Goal: Transaction & Acquisition: Obtain resource

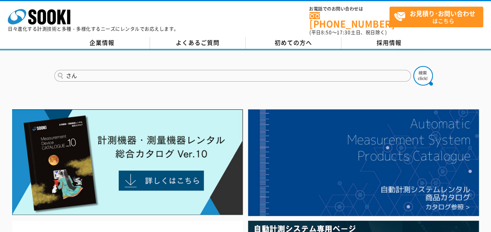
type input "さ"
type input "酸素濃度"
click at [413, 66] on button at bounding box center [423, 76] width 20 height 20
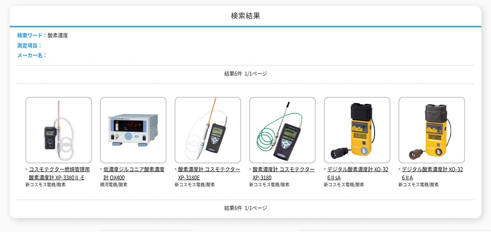
scroll to position [156, 0]
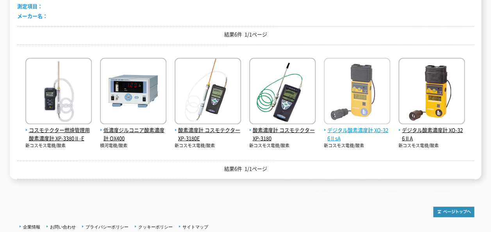
click at [370, 112] on img at bounding box center [357, 92] width 66 height 68
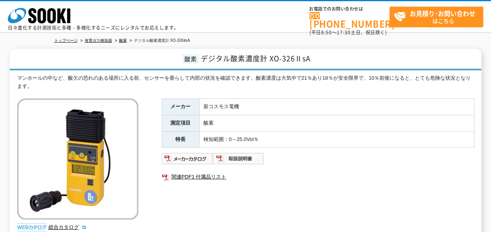
scroll to position [78, 0]
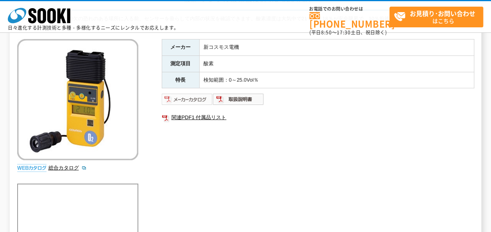
click at [189, 98] on img at bounding box center [187, 99] width 51 height 13
